Goal: Find specific page/section: Find specific page/section

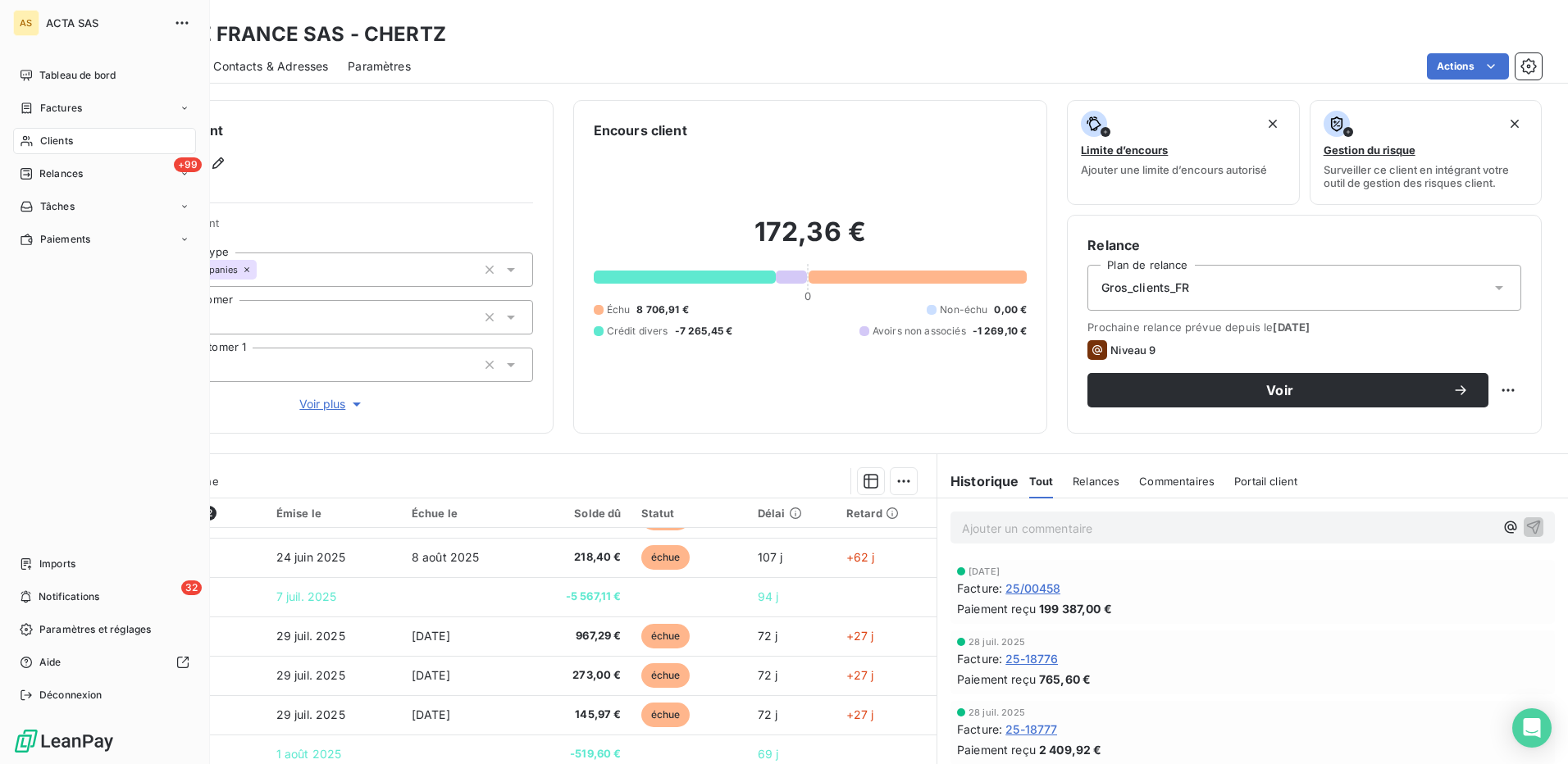
click at [65, 136] on span "Clients" at bounding box center [57, 140] width 33 height 15
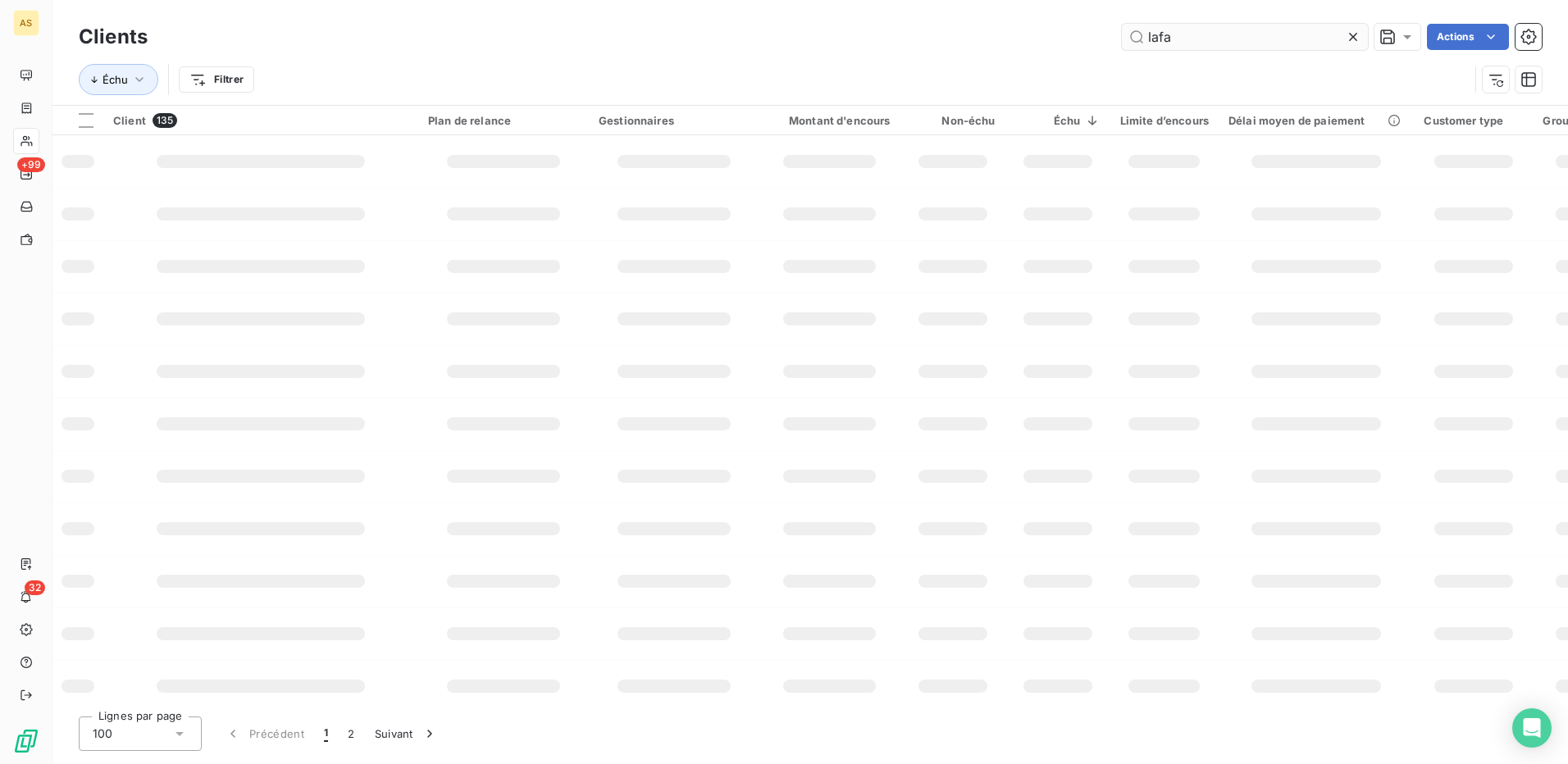
type input "lafa"
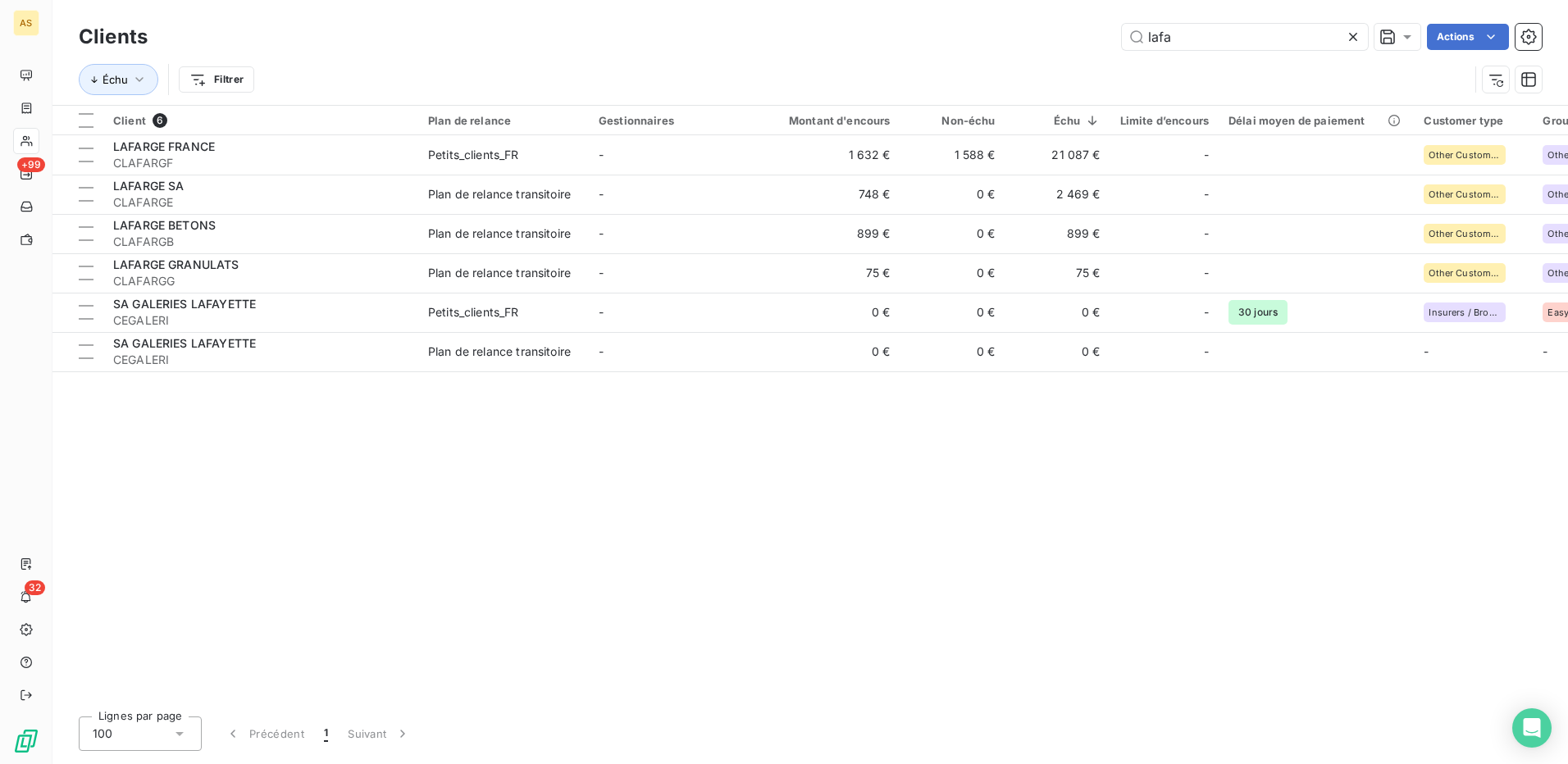
click at [1352, 29] on icon at bounding box center [1353, 36] width 17 height 17
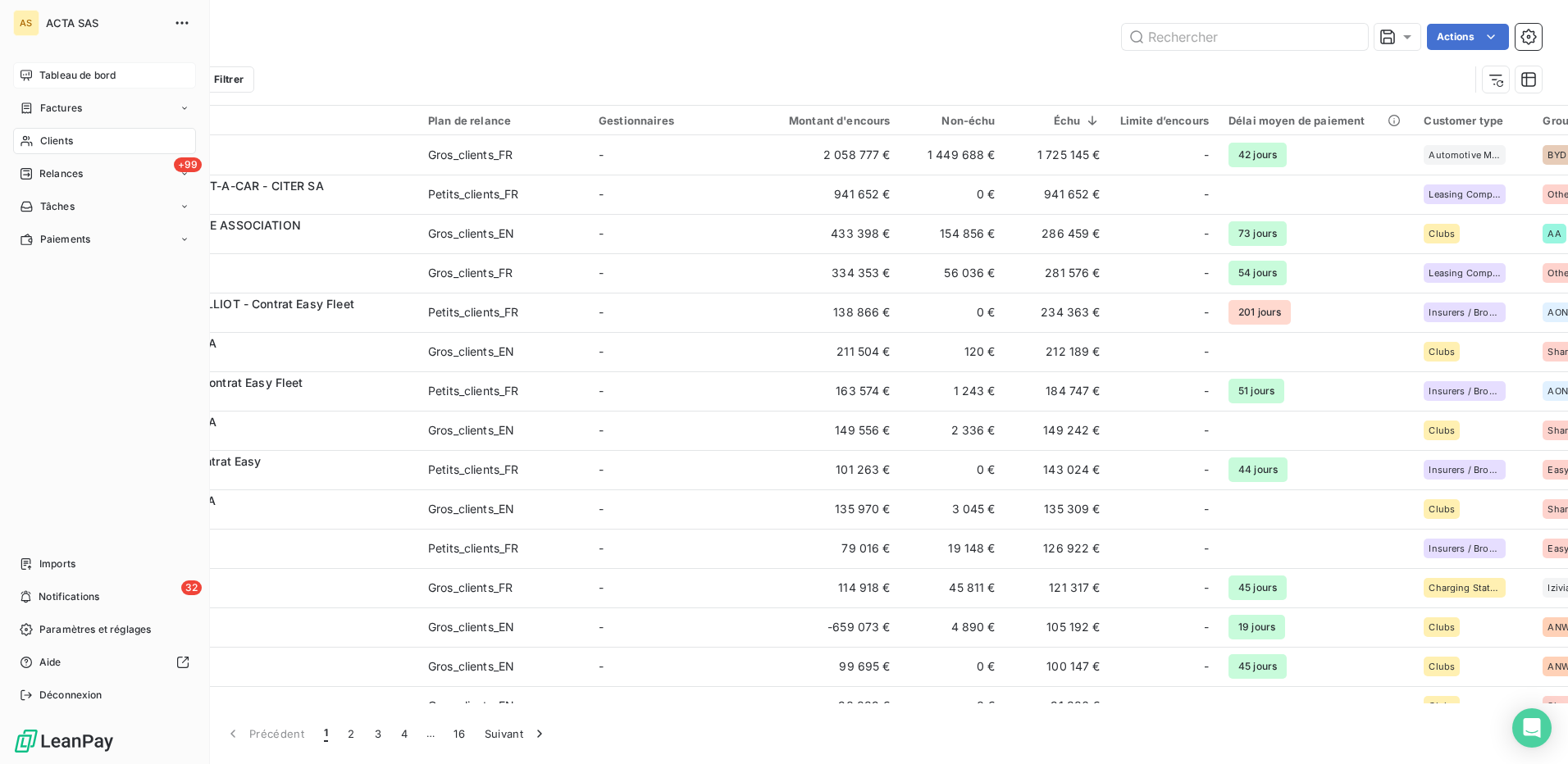
click at [73, 75] on span "Tableau de bord" at bounding box center [77, 75] width 76 height 15
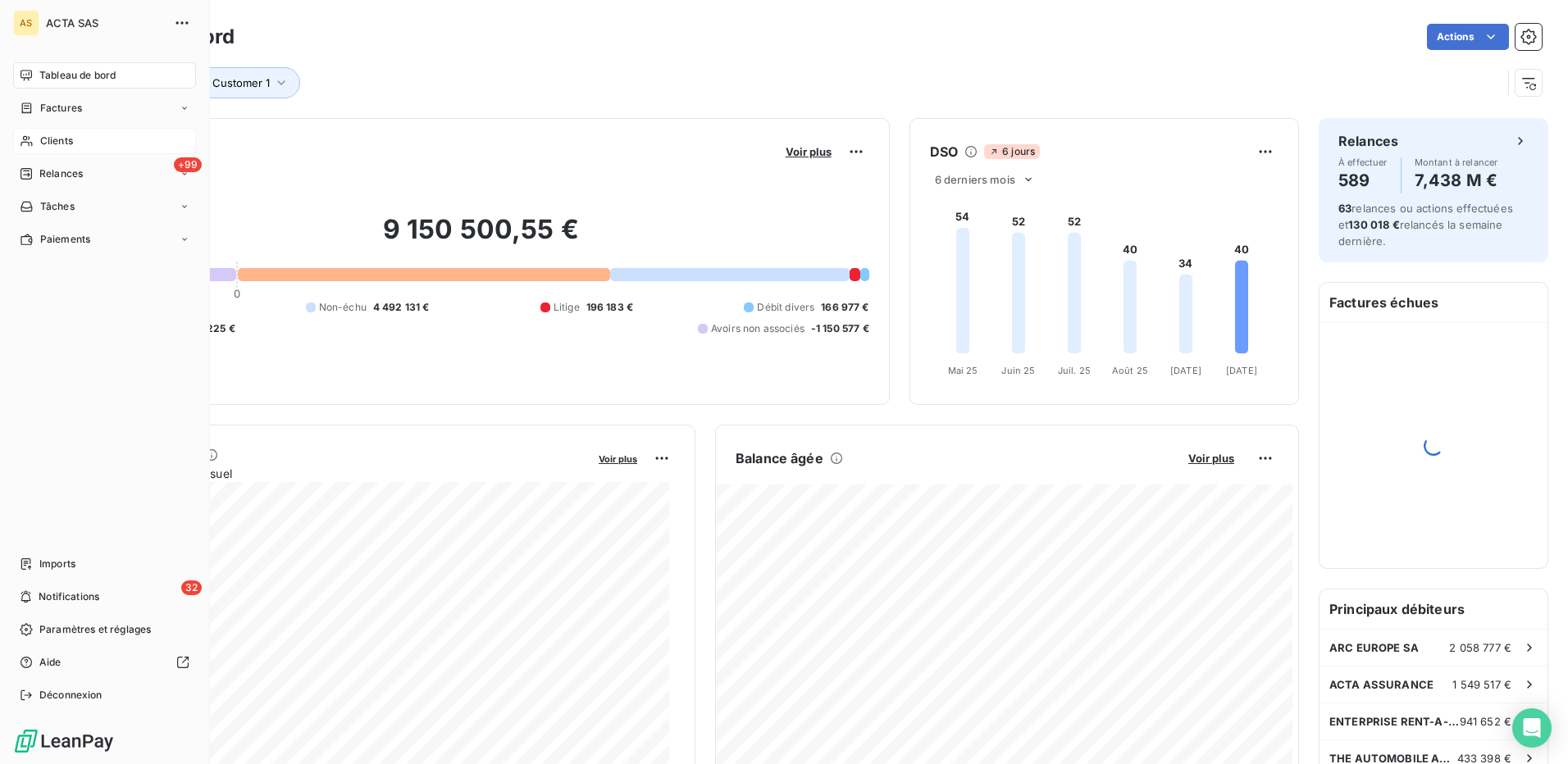
click at [53, 143] on span "Clients" at bounding box center [57, 140] width 33 height 15
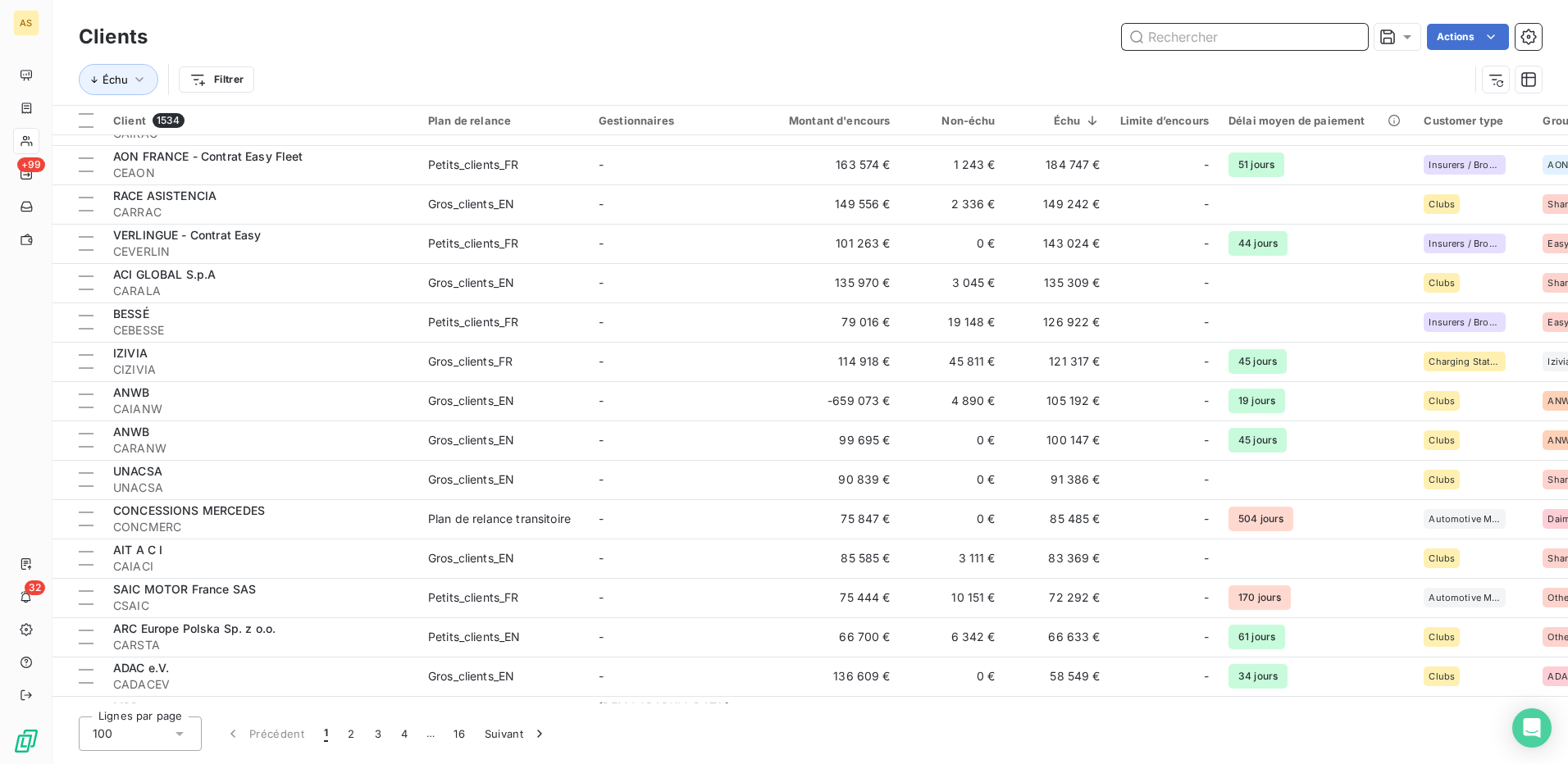
scroll to position [410, 0]
click at [1174, 42] on input "text" at bounding box center [1244, 36] width 246 height 26
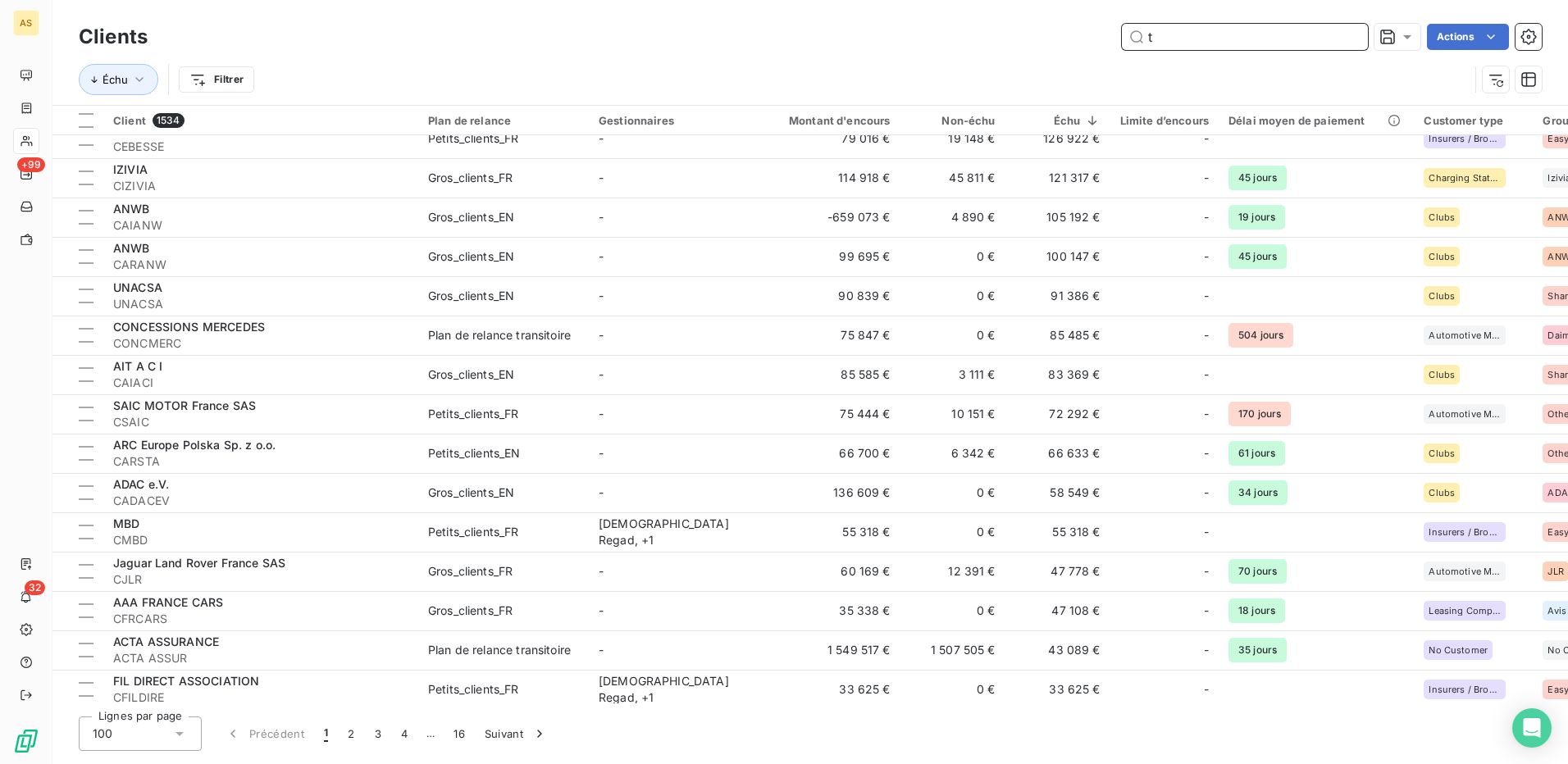
scroll to position [226, 0]
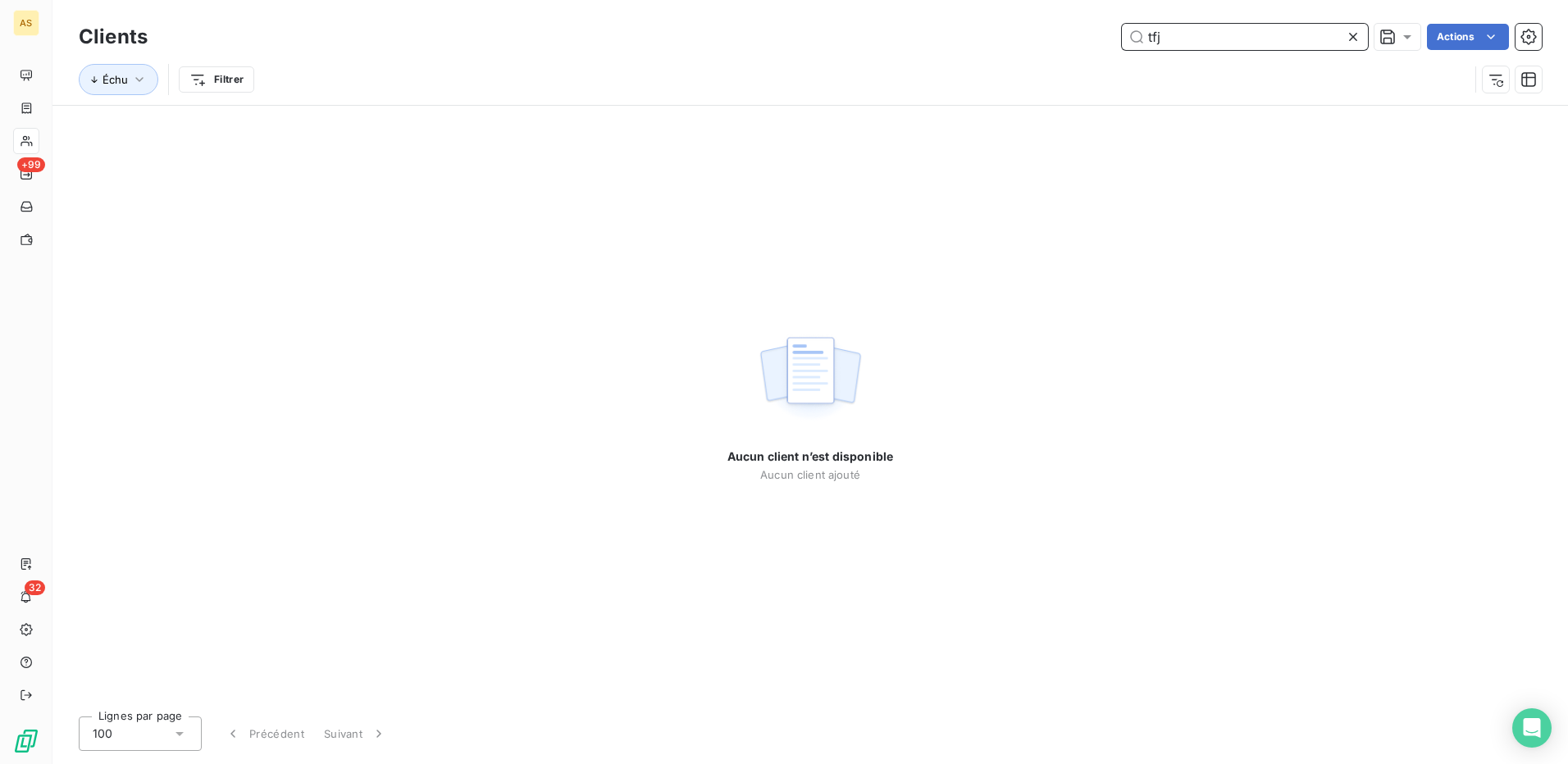
drag, startPoint x: 1163, startPoint y: 37, endPoint x: 1143, endPoint y: 32, distance: 20.6
click at [1143, 32] on input "tfj" at bounding box center [1244, 36] width 246 height 26
type input "TFJ"
click at [1348, 34] on icon at bounding box center [1353, 36] width 17 height 17
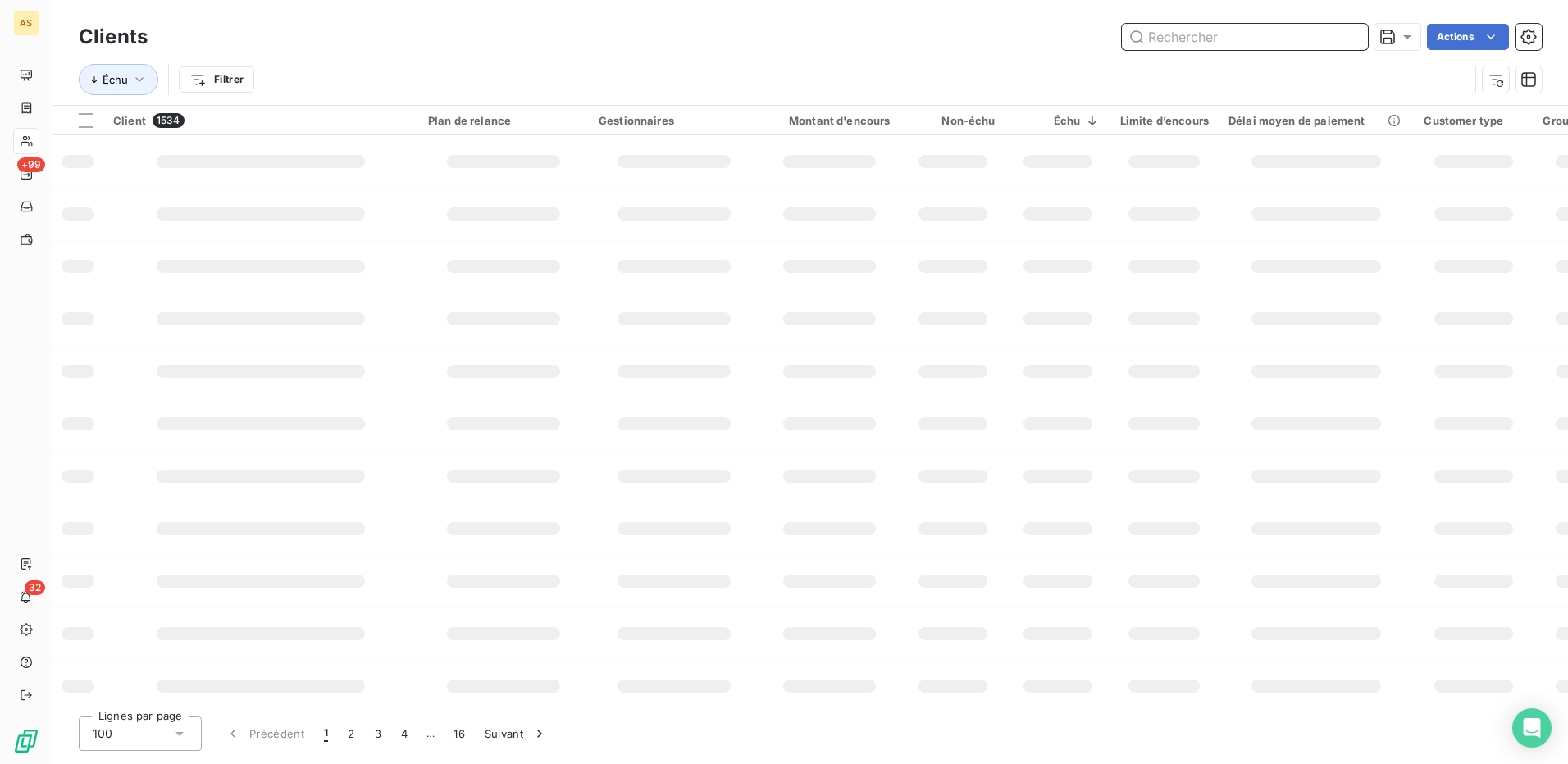
click at [1176, 34] on input "text" at bounding box center [1244, 36] width 246 height 26
type input "CT."
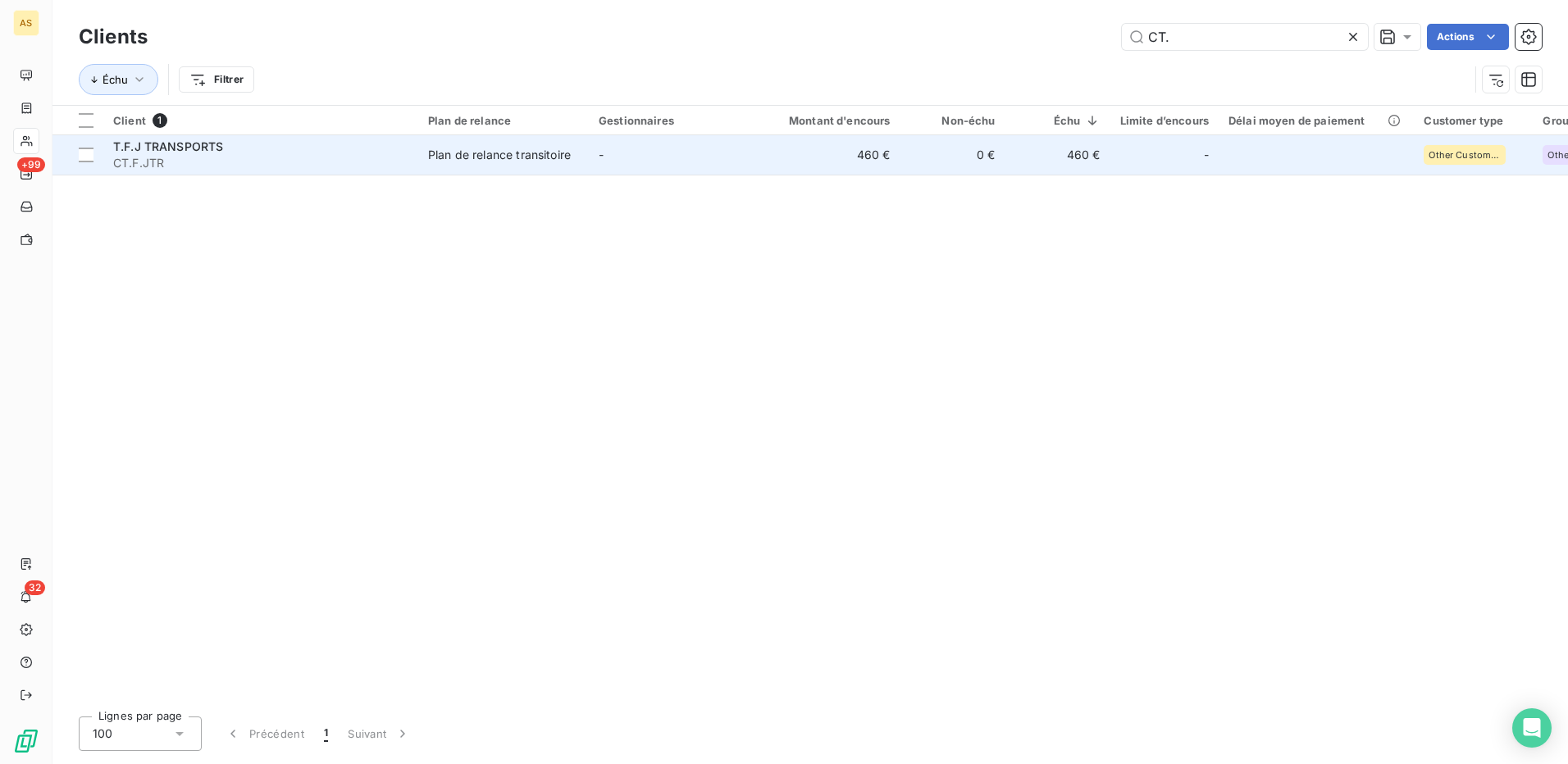
click at [467, 153] on div "Plan de relance transitoire" at bounding box center [499, 155] width 142 height 17
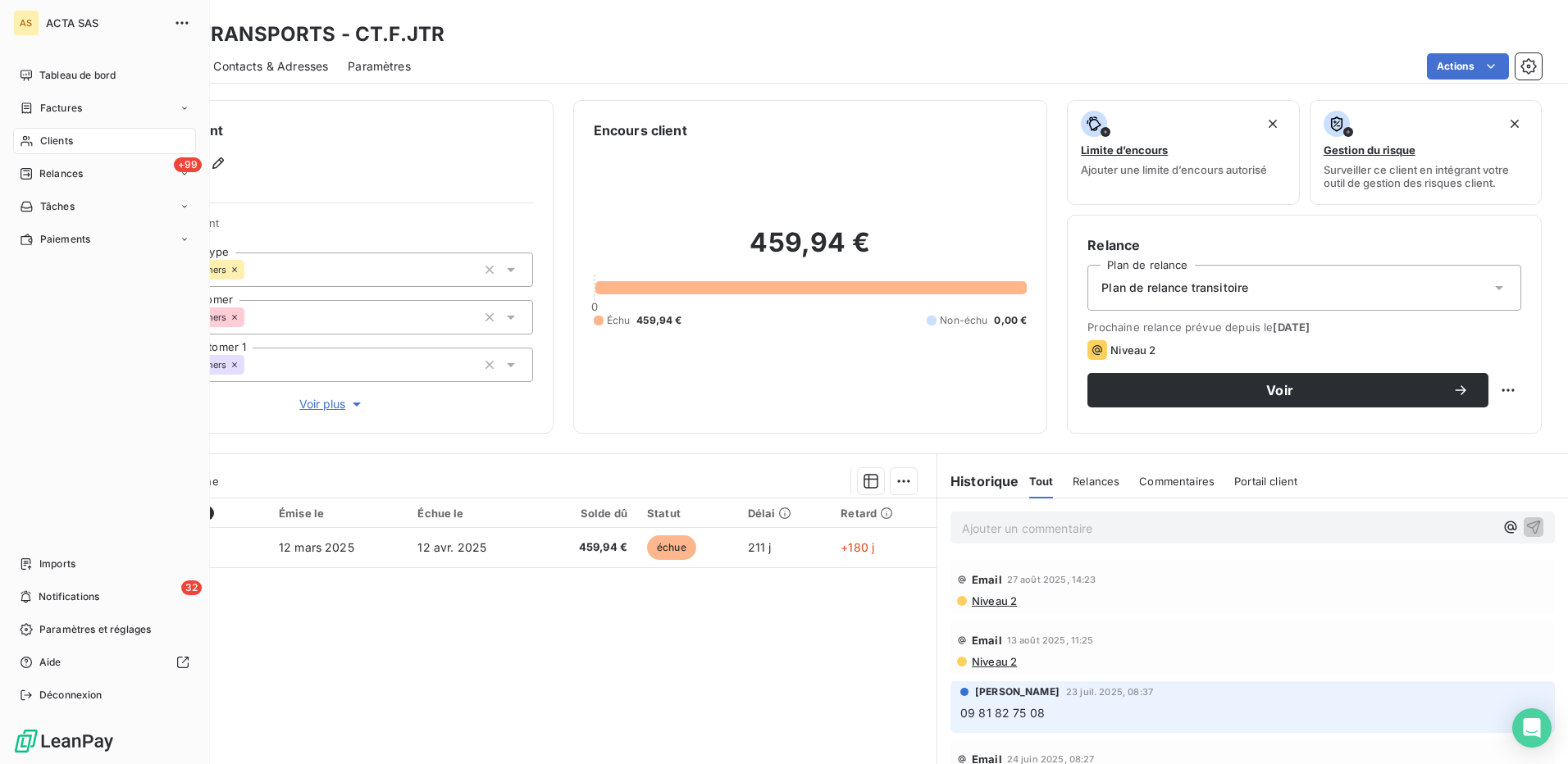
click at [57, 134] on span "Clients" at bounding box center [57, 140] width 33 height 15
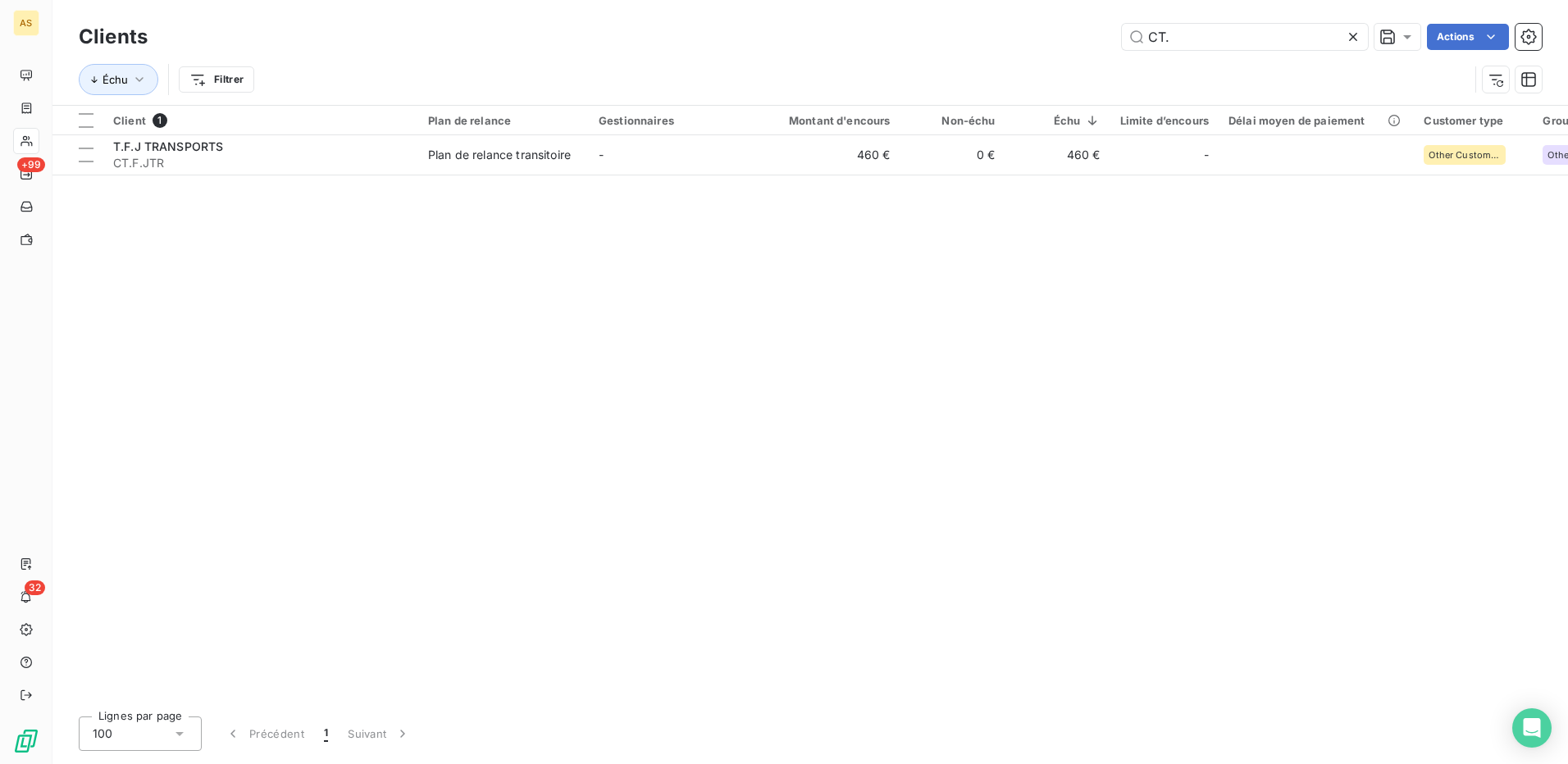
drag, startPoint x: 1174, startPoint y: 40, endPoint x: 1111, endPoint y: 41, distance: 63.0
click at [1111, 41] on div "CT. Actions" at bounding box center [855, 36] width 1374 height 26
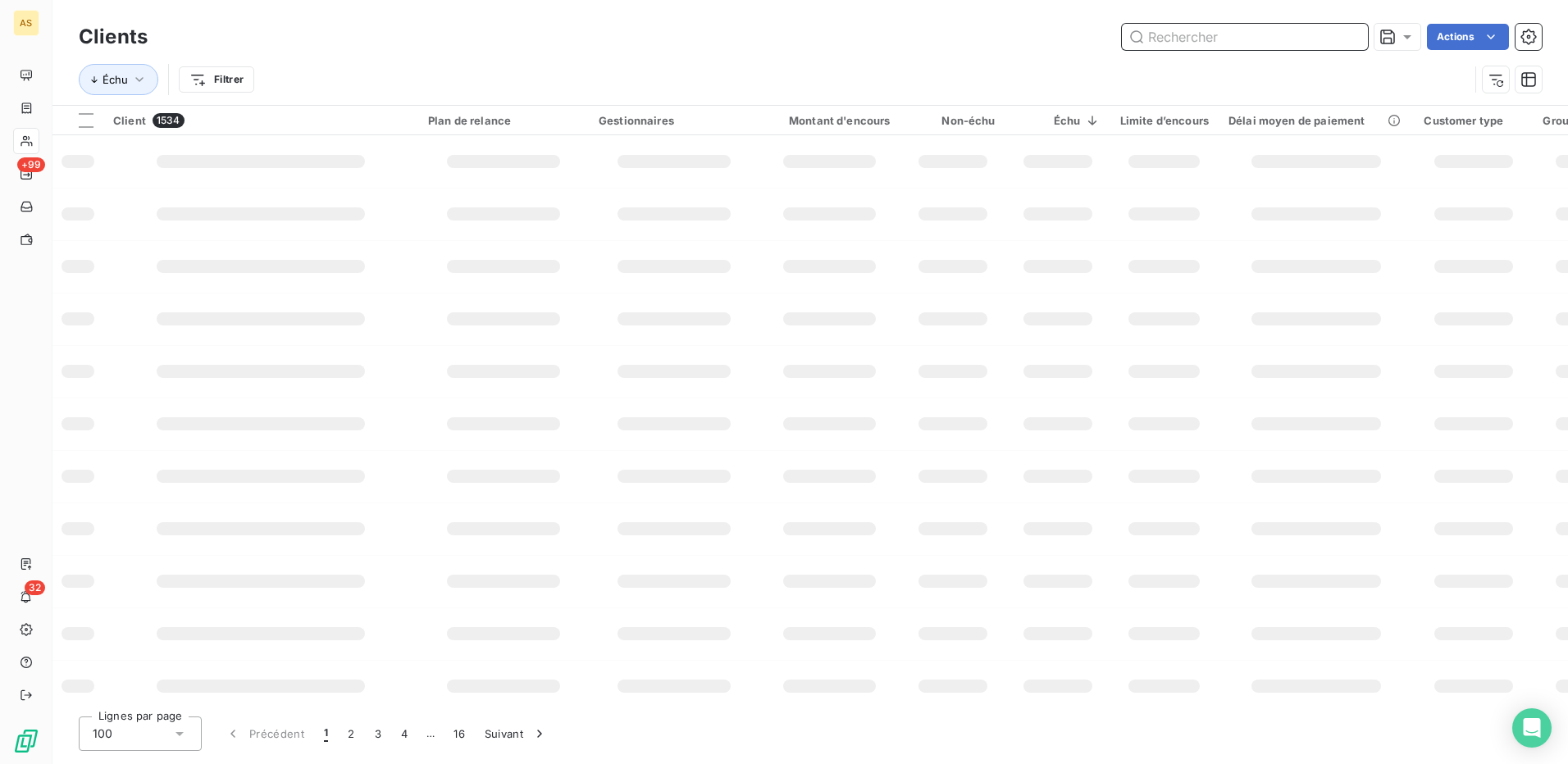
click at [1206, 40] on input "text" at bounding box center [1244, 36] width 246 height 26
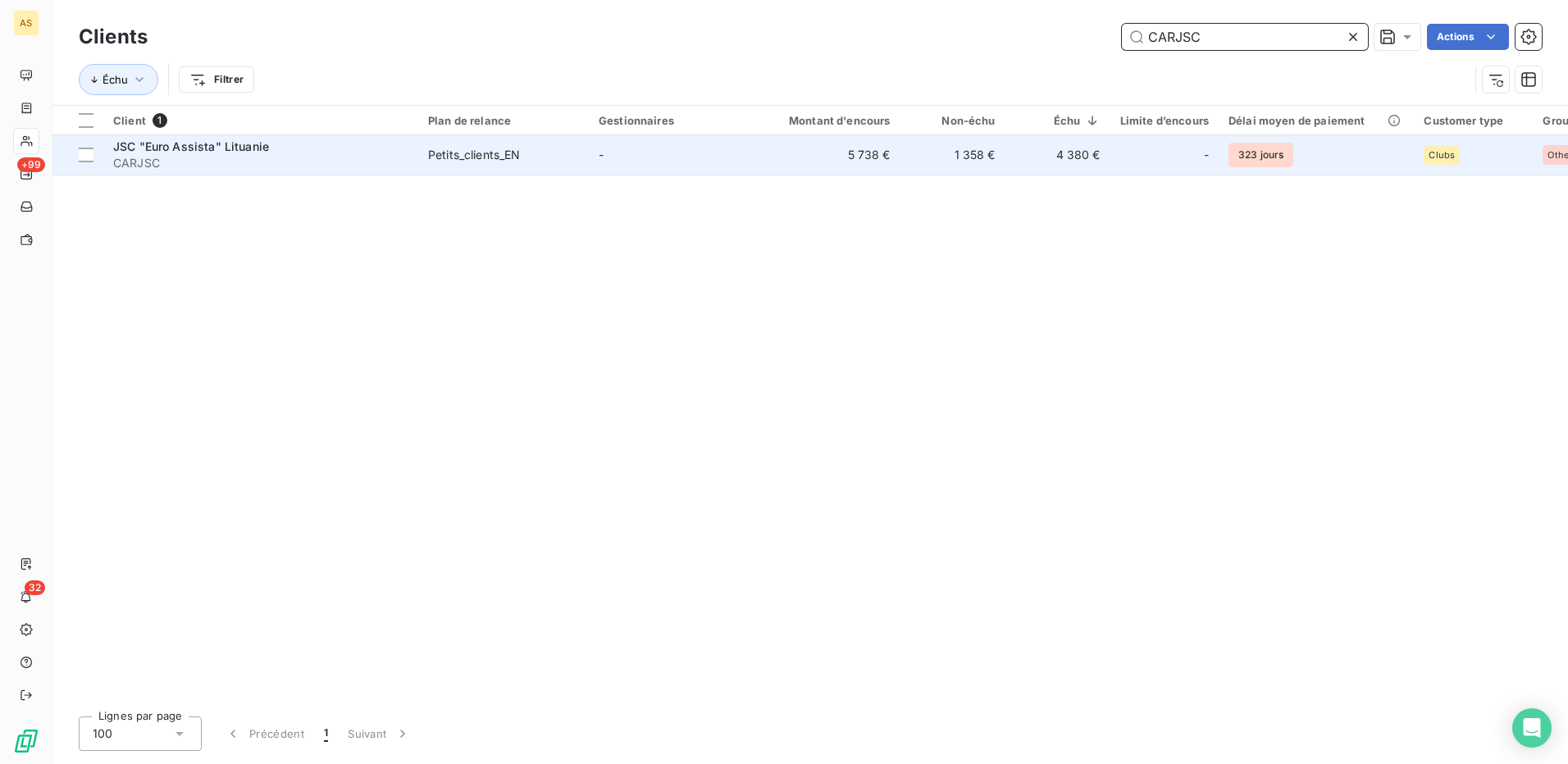
type input "CARJSC"
click at [467, 147] on div "Petits_clients_EN" at bounding box center [474, 155] width 93 height 17
